Goal: Task Accomplishment & Management: Manage account settings

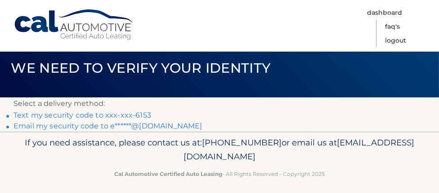
scroll to position [19, 0]
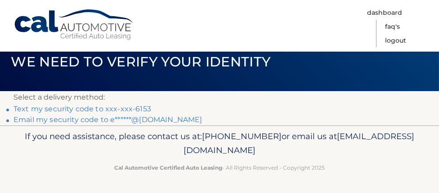
click at [94, 107] on link "Text my security code to xxx-xxx-6153" at bounding box center [82, 109] width 138 height 9
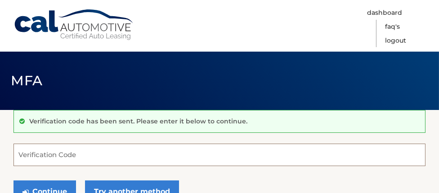
click at [190, 155] on input "Verification Code" at bounding box center [219, 155] width 412 height 22
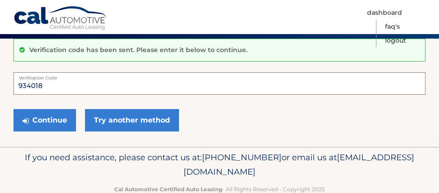
scroll to position [90, 0]
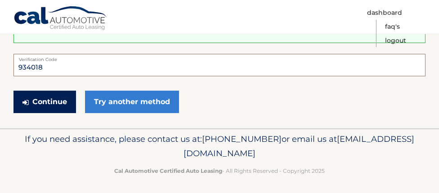
type input "934018"
click at [35, 101] on button "Continue" at bounding box center [44, 102] width 62 height 22
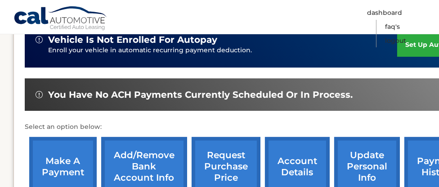
scroll to position [267, 0]
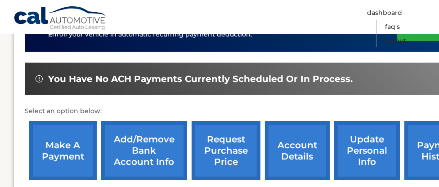
click at [418, 148] on link "payment history" at bounding box center [437, 150] width 67 height 59
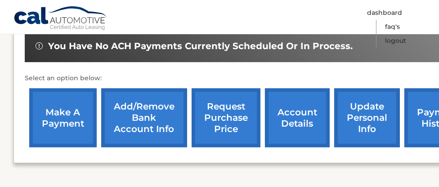
scroll to position [312, 0]
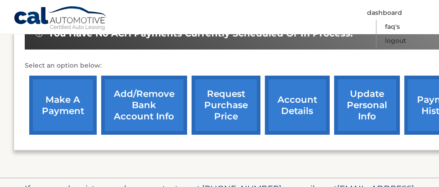
click at [379, 97] on link "update personal info" at bounding box center [367, 105] width 66 height 59
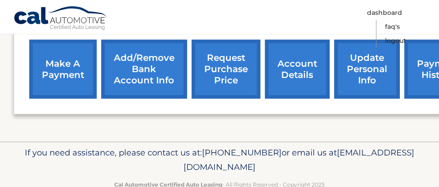
scroll to position [356, 0]
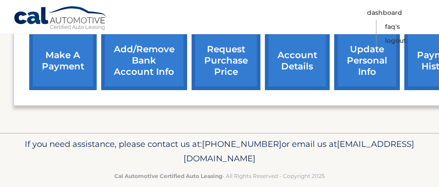
click at [66, 54] on link "make a payment" at bounding box center [62, 60] width 67 height 59
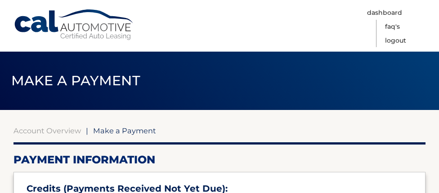
select select "MWEwMzlmOTgtMDliMC00ODMyLWEzYmMtOTFlNGZjYjlkOTE3"
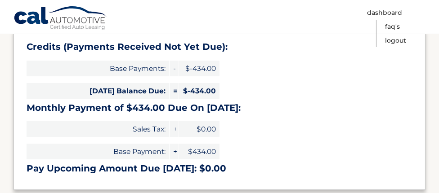
scroll to position [144, 0]
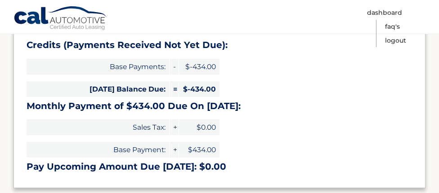
click at [215, 111] on h3 "Monthly Payment of $434.00 Due On Oct 12:" at bounding box center [220, 106] width 386 height 11
click at [406, 34] on link "Logout" at bounding box center [395, 41] width 21 height 14
